Goal: Navigation & Orientation: Find specific page/section

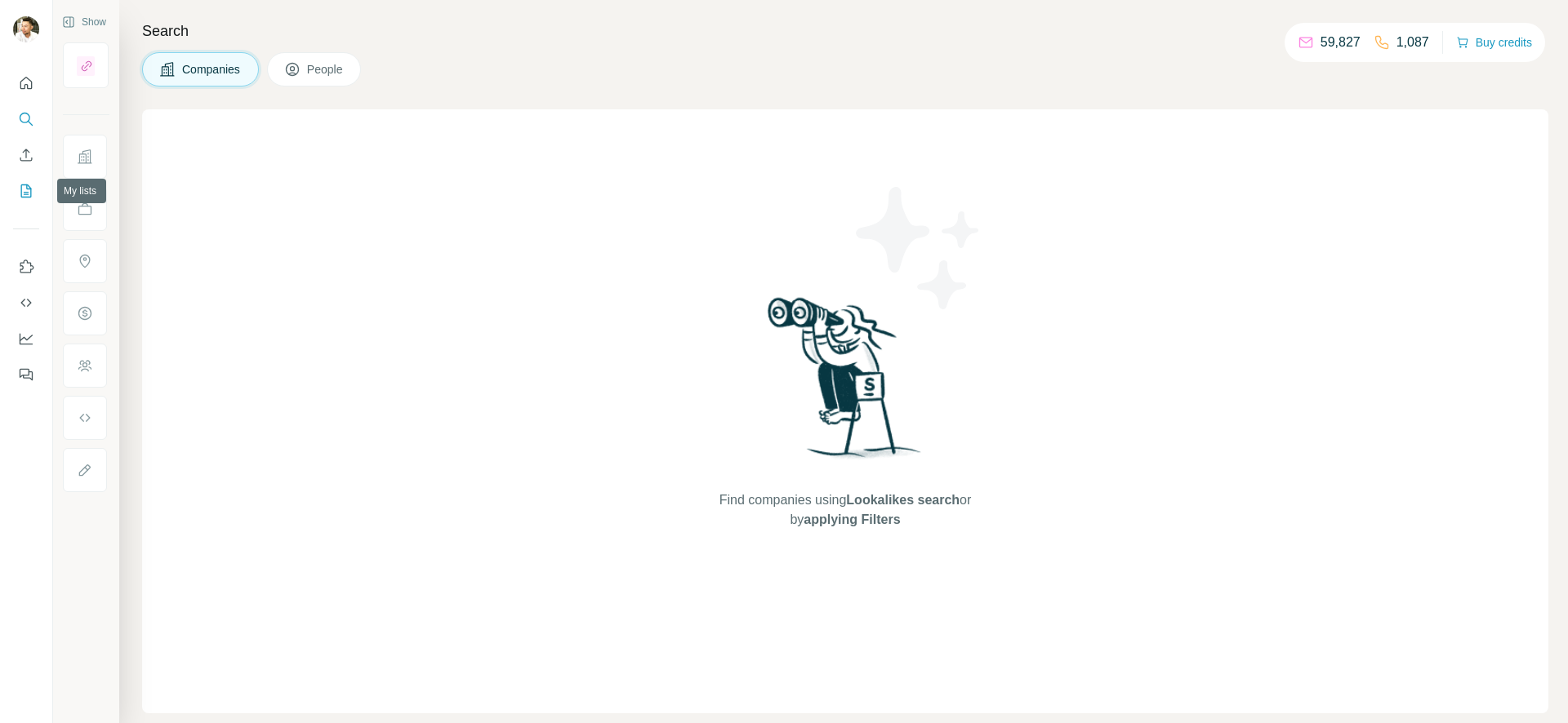
click at [23, 185] on icon "My lists" at bounding box center [25, 190] width 16 height 16
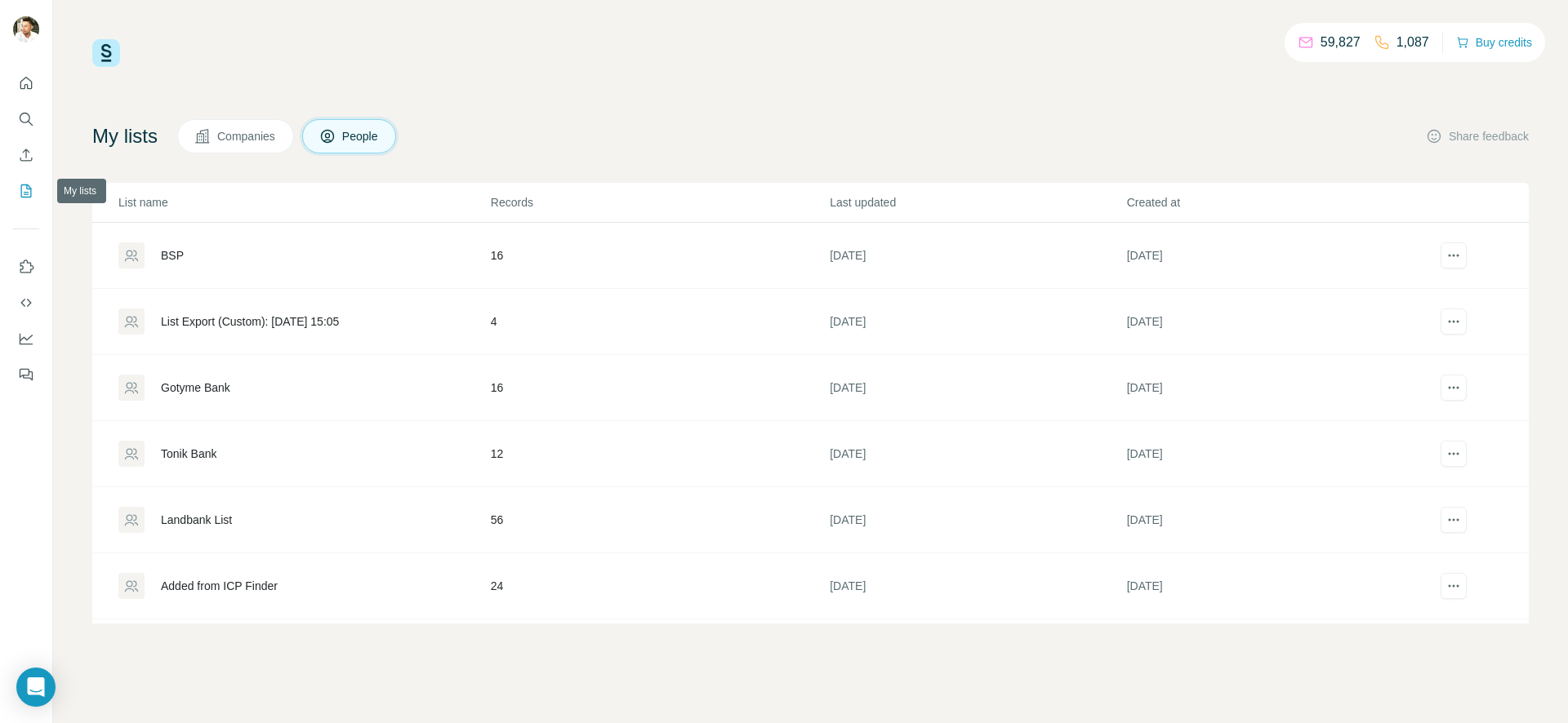
click at [25, 183] on icon "My lists" at bounding box center [25, 190] width 16 height 16
click at [26, 83] on icon "Quick start" at bounding box center [25, 82] width 16 height 16
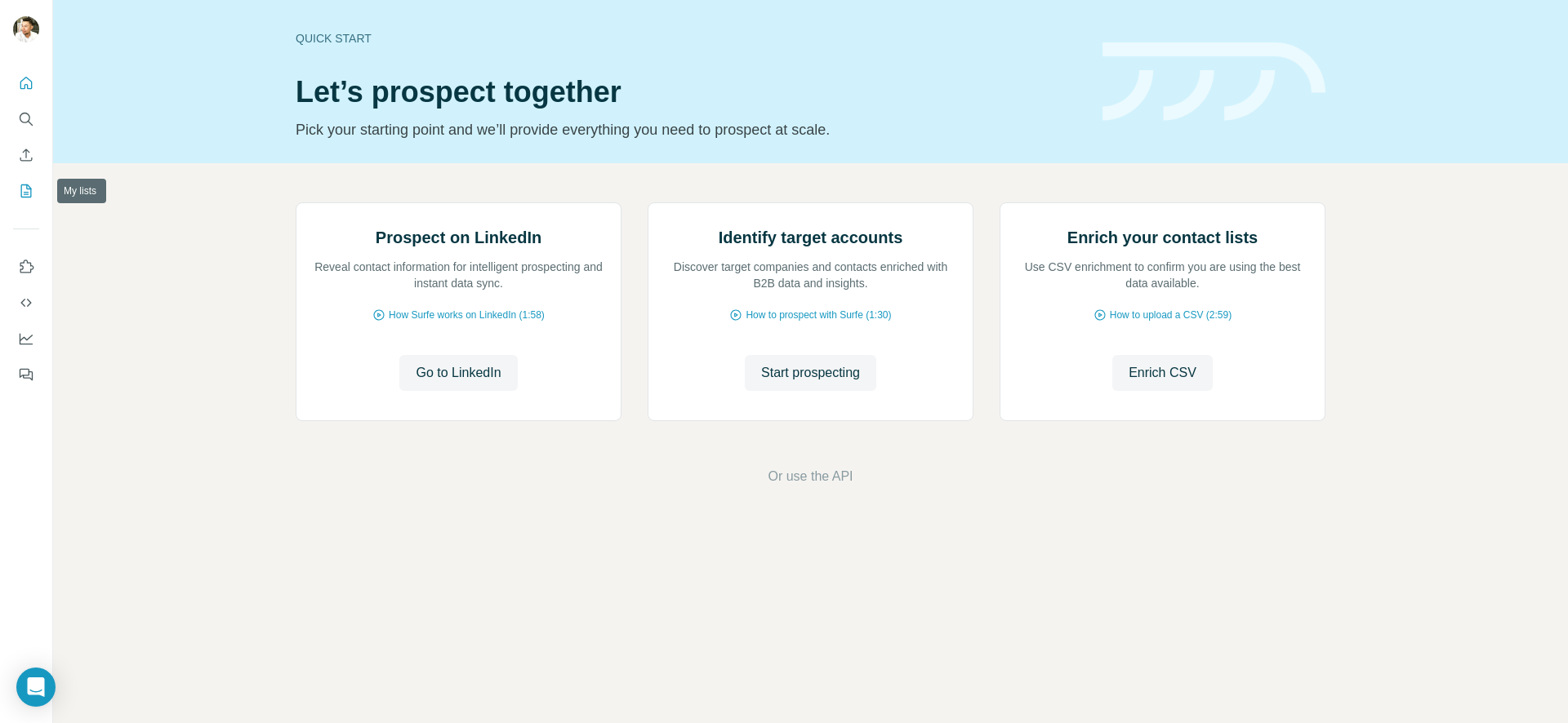
click at [35, 193] on button "My lists" at bounding box center [26, 191] width 26 height 29
click at [29, 193] on icon "My lists" at bounding box center [25, 190] width 16 height 16
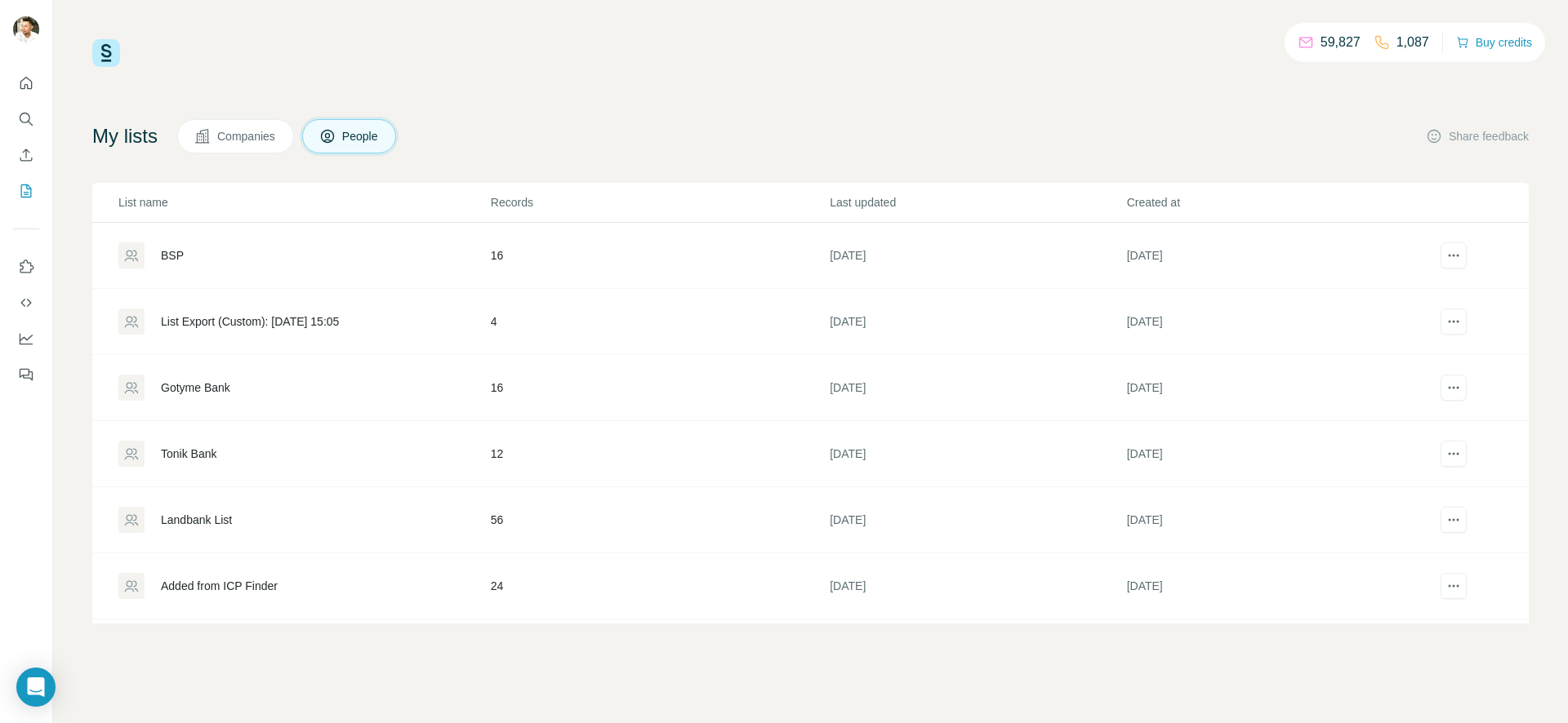
click at [1167, 209] on p "Created at" at bounding box center [1273, 202] width 295 height 16
click at [888, 200] on p "Last updated" at bounding box center [977, 202] width 295 height 16
click at [22, 112] on icon "Search" at bounding box center [24, 117] width 10 height 10
click at [23, 88] on icon "Quick start" at bounding box center [26, 82] width 12 height 12
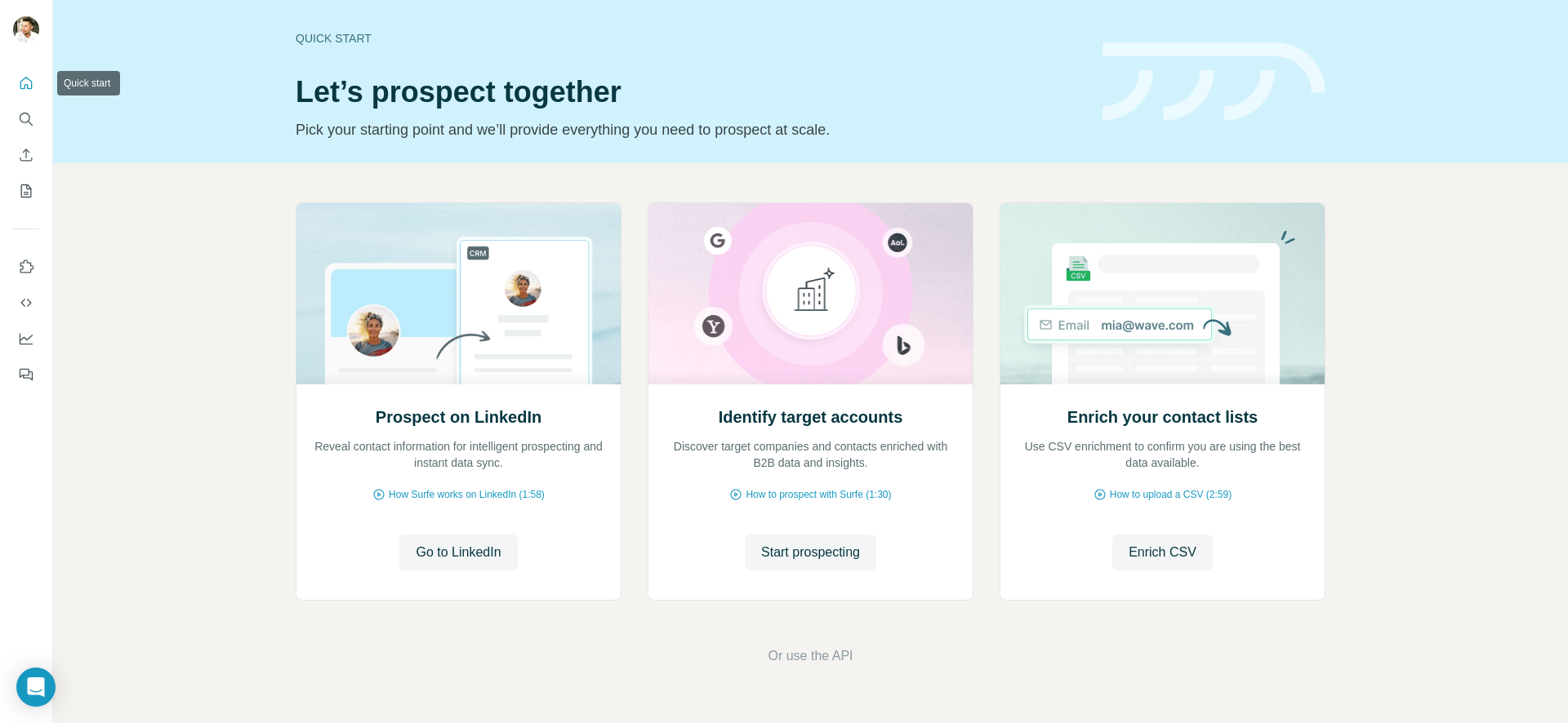
click at [23, 80] on icon "Quick start" at bounding box center [25, 82] width 16 height 16
click at [21, 113] on icon "Search" at bounding box center [25, 119] width 16 height 16
